Goal: Find specific page/section: Find specific page/section

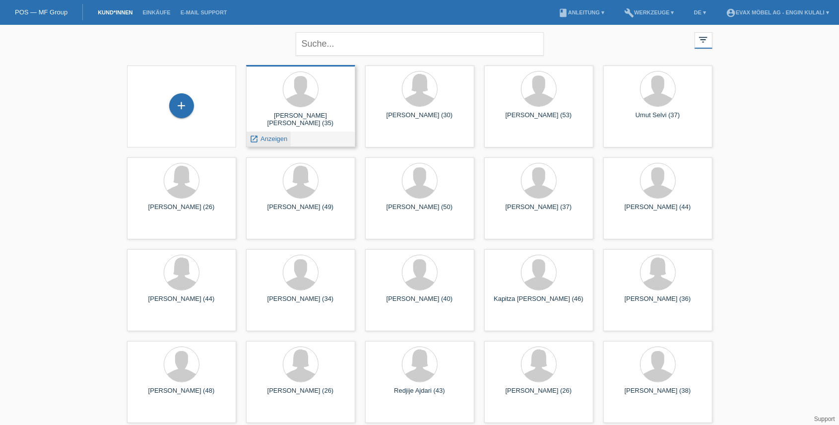
click at [281, 140] on span "Anzeigen" at bounding box center [274, 138] width 27 height 7
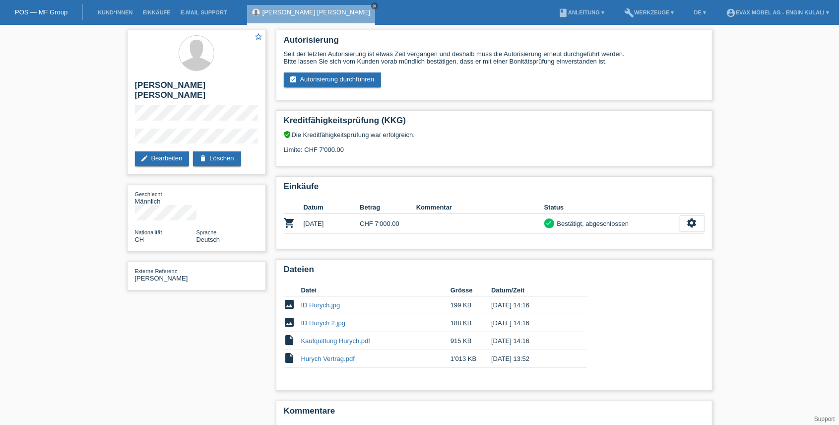
click at [372, 6] on icon "close" at bounding box center [374, 5] width 5 height 5
click at [124, 13] on link "Kund*innen" at bounding box center [115, 12] width 45 height 6
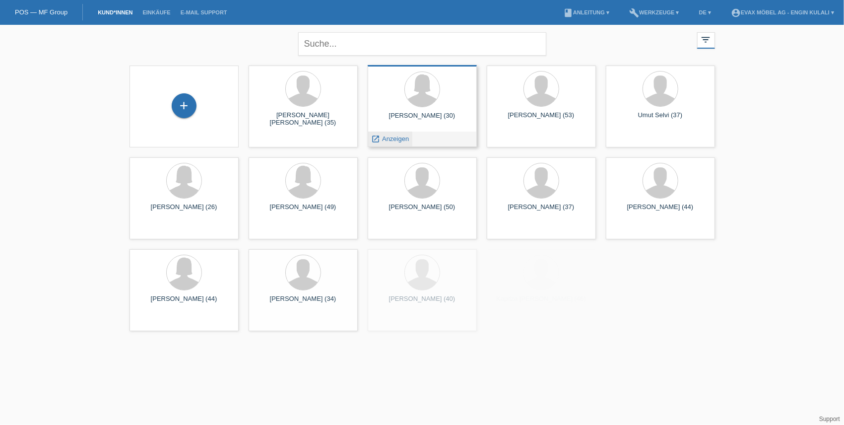
click at [392, 138] on span "Anzeigen" at bounding box center [395, 138] width 27 height 7
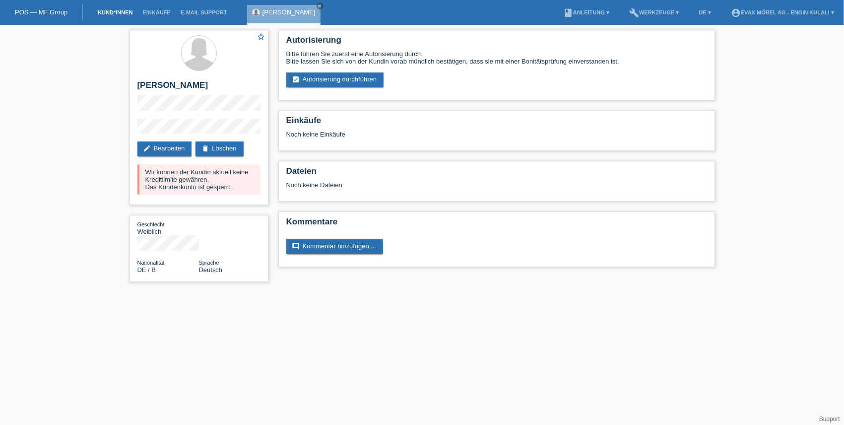
click at [117, 10] on link "Kund*innen" at bounding box center [115, 12] width 45 height 6
